Goal: Transaction & Acquisition: Subscribe to service/newsletter

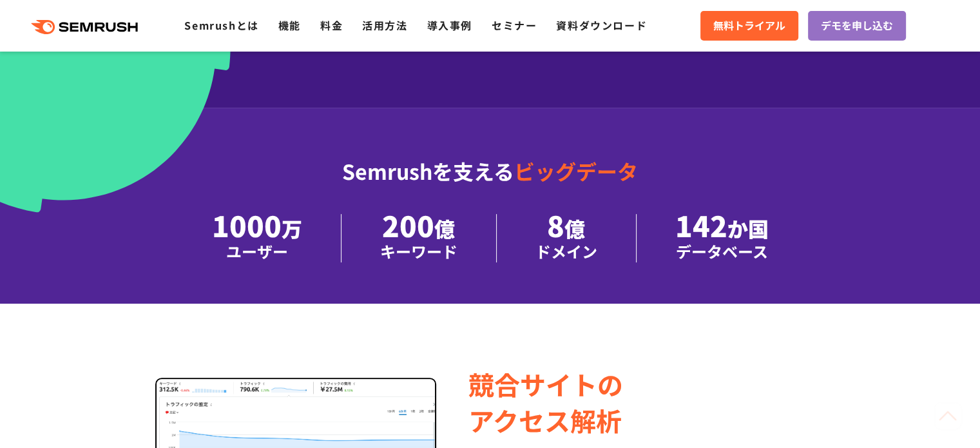
scroll to position [525, 0]
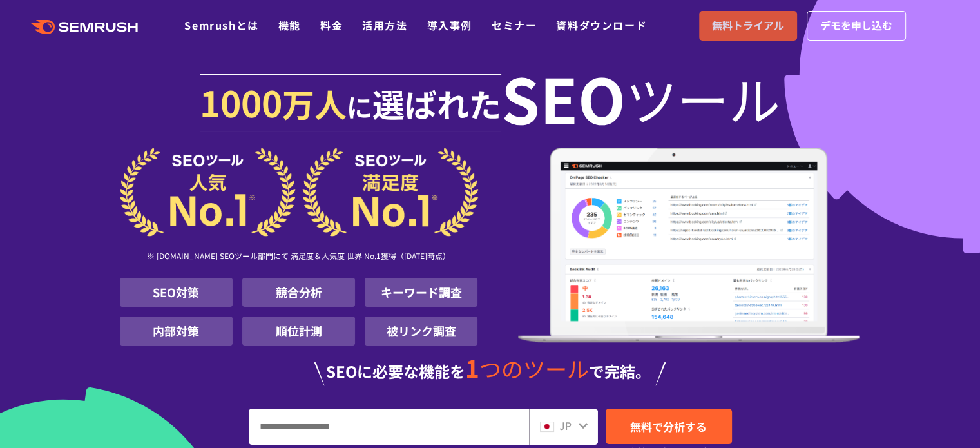
click at [761, 34] on span "無料トライアル" at bounding box center [748, 25] width 72 height 17
